Goal: Information Seeking & Learning: Learn about a topic

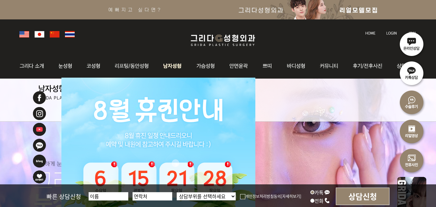
click at [176, 70] on img at bounding box center [172, 65] width 33 height 25
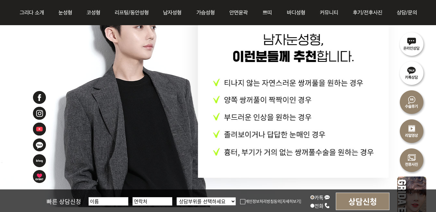
scroll to position [2912, 0]
